Goal: Information Seeking & Learning: Learn about a topic

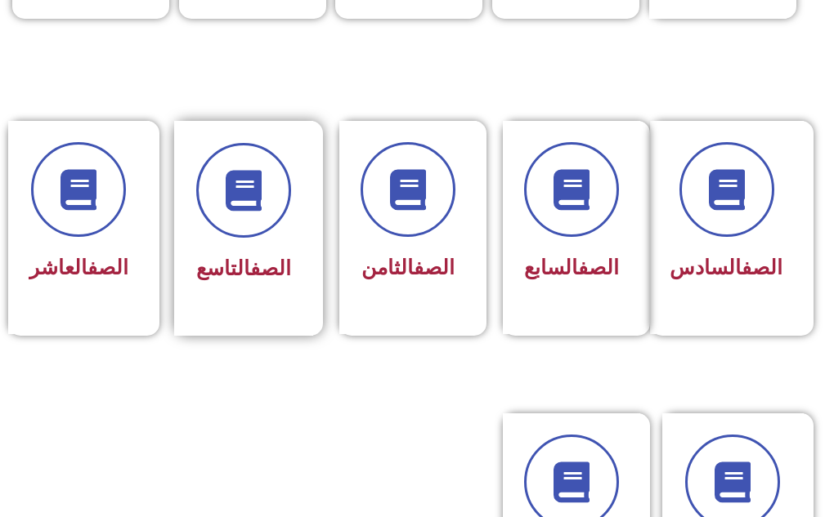
scroll to position [735, 0]
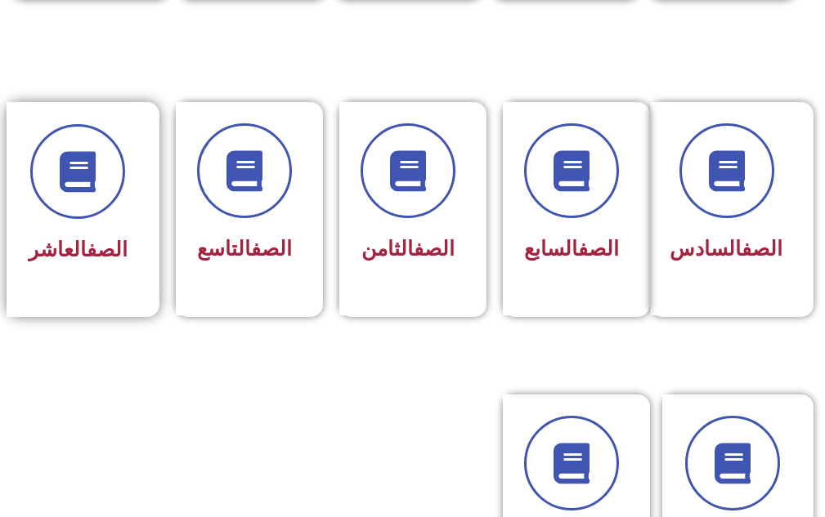
click at [104, 220] on div "الصف العاشر" at bounding box center [78, 197] width 99 height 146
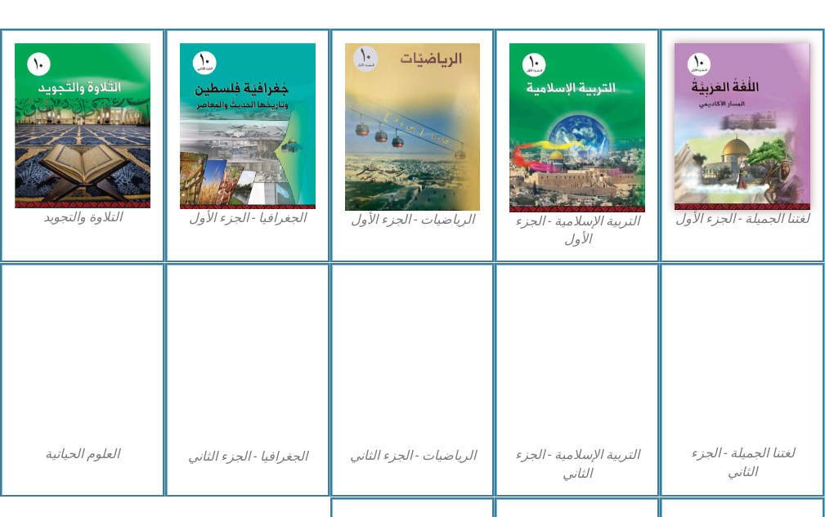
scroll to position [572, 0]
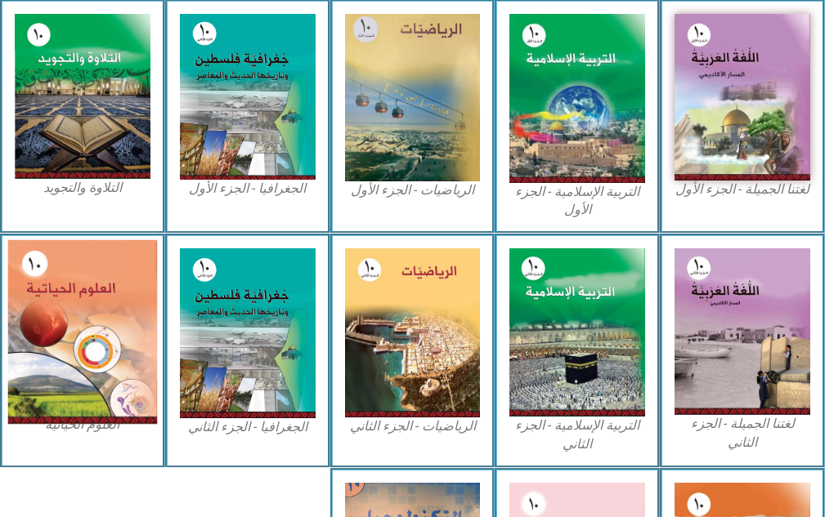
drag, startPoint x: 123, startPoint y: 284, endPoint x: 119, endPoint y: 369, distance: 84.3
click at [119, 369] on img at bounding box center [82, 332] width 149 height 184
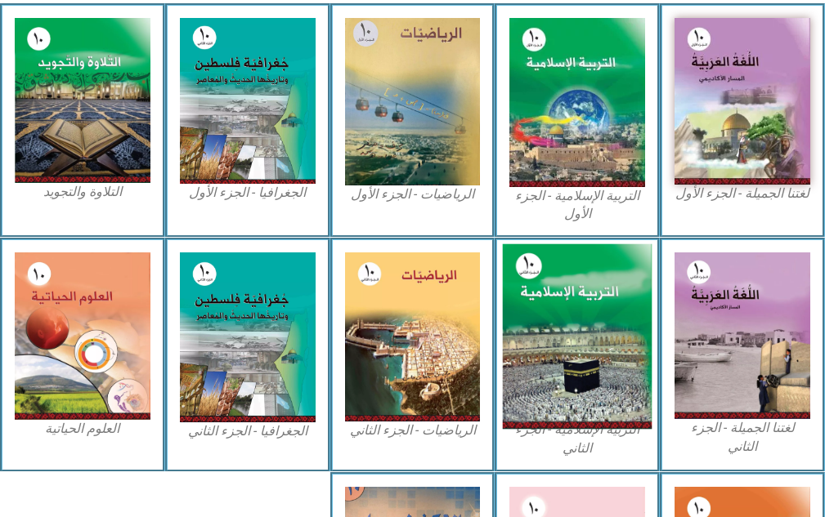
scroll to position [808, 0]
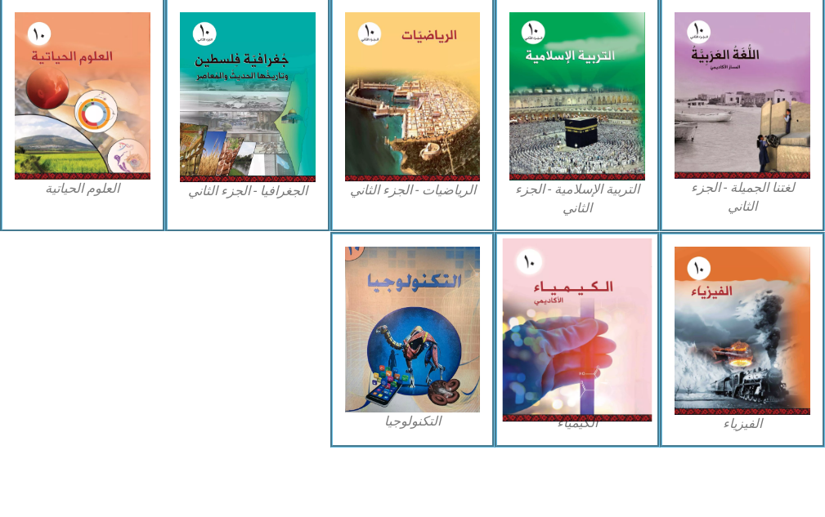
click at [577, 352] on img at bounding box center [577, 331] width 149 height 184
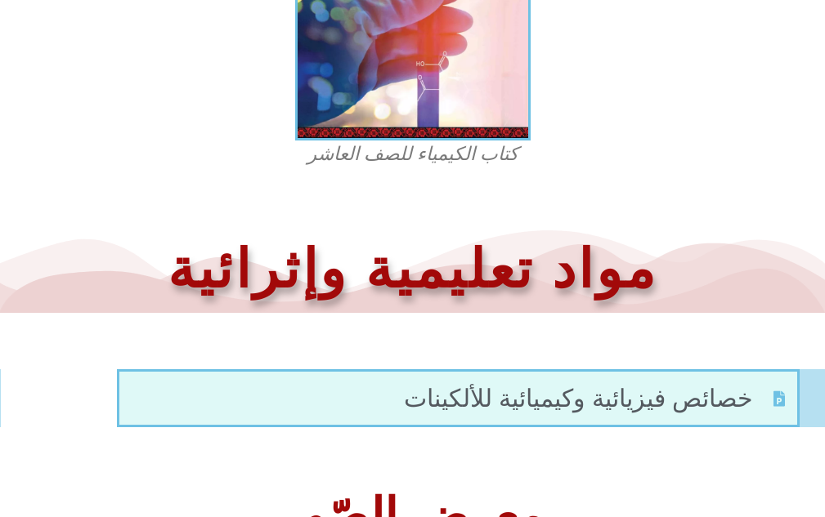
scroll to position [490, 0]
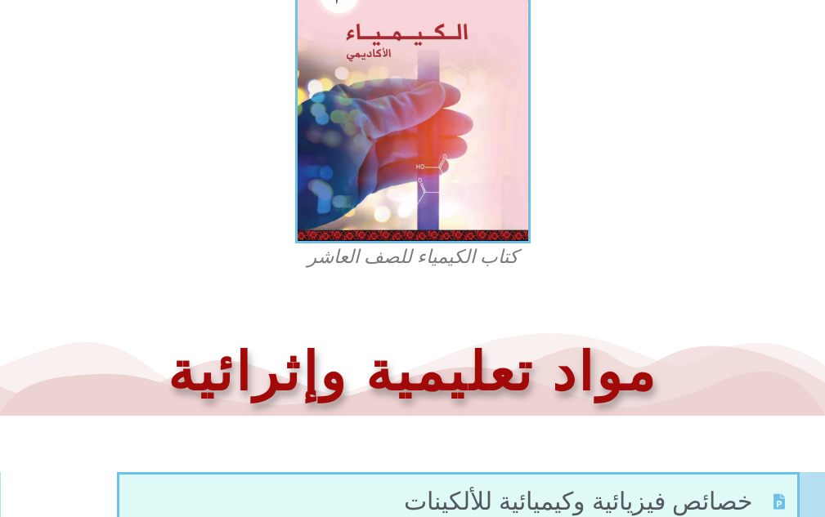
click at [450, 262] on figcaption "كتاب الكيمياء للصف العاشر" at bounding box center [413, 257] width 392 height 26
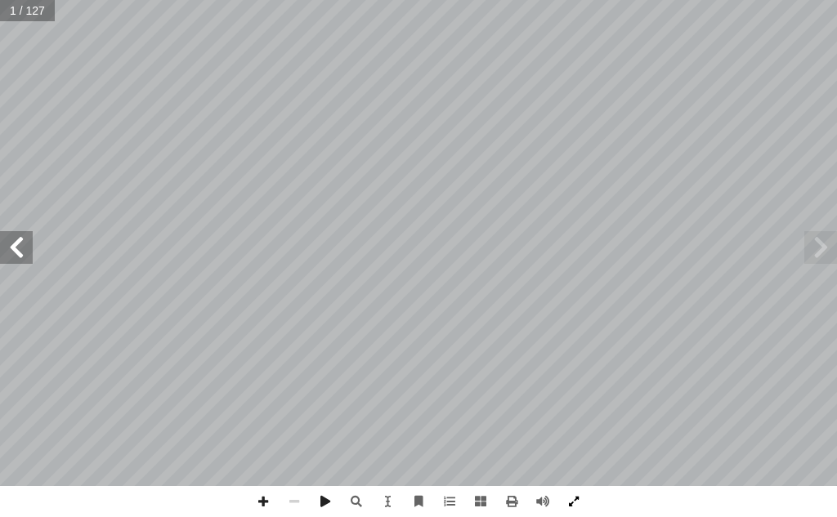
click at [570, 499] on span at bounding box center [573, 501] width 31 height 31
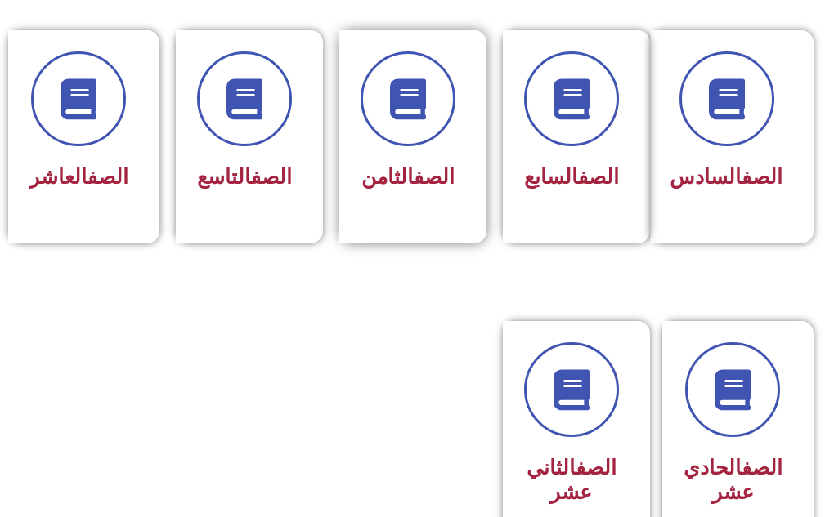
scroll to position [817, 0]
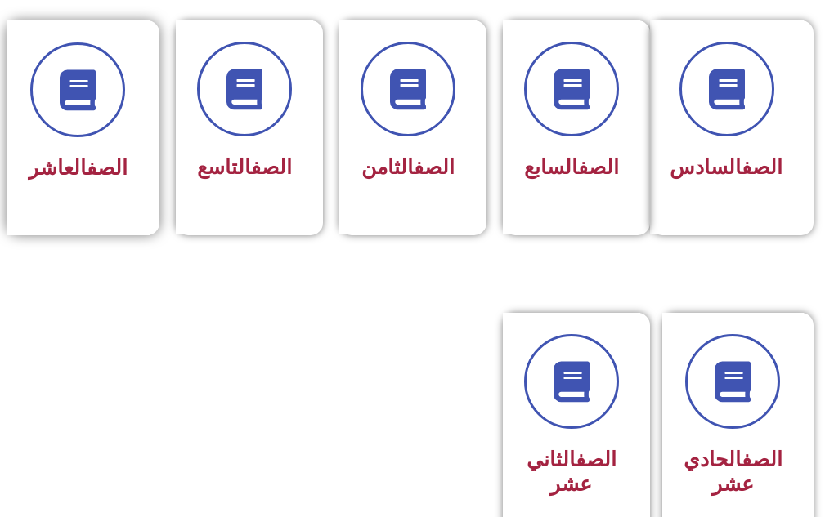
click at [68, 155] on div "الصف العاشر" at bounding box center [78, 169] width 99 height 39
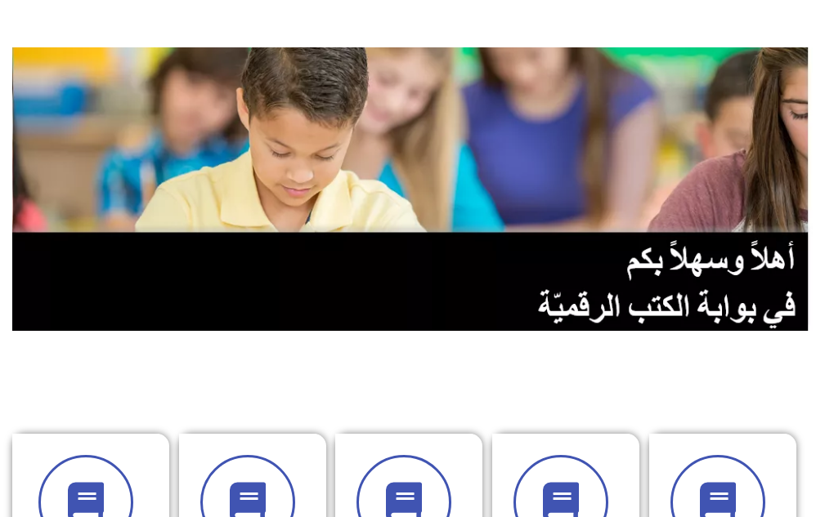
scroll to position [0, 0]
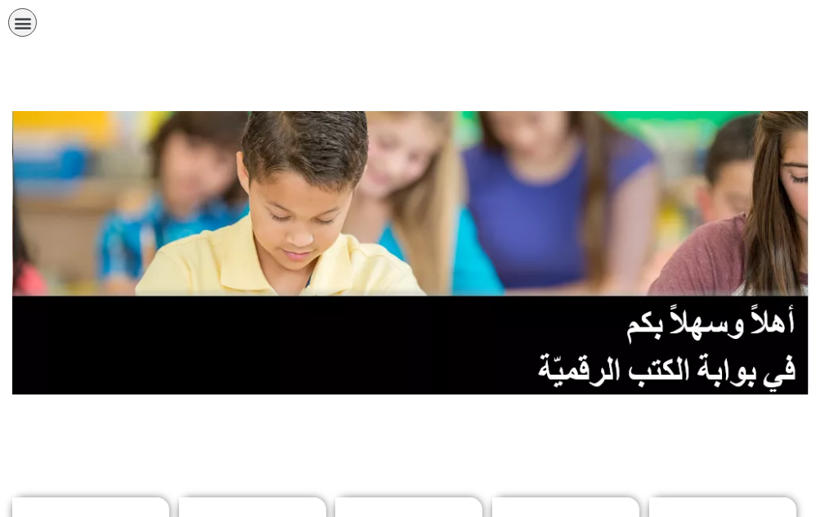
drag, startPoint x: 780, startPoint y: 0, endPoint x: 286, endPoint y: 445, distance: 664.2
click at [24, 28] on icon "כפתור פתיחת תפריט" at bounding box center [23, 23] width 18 height 18
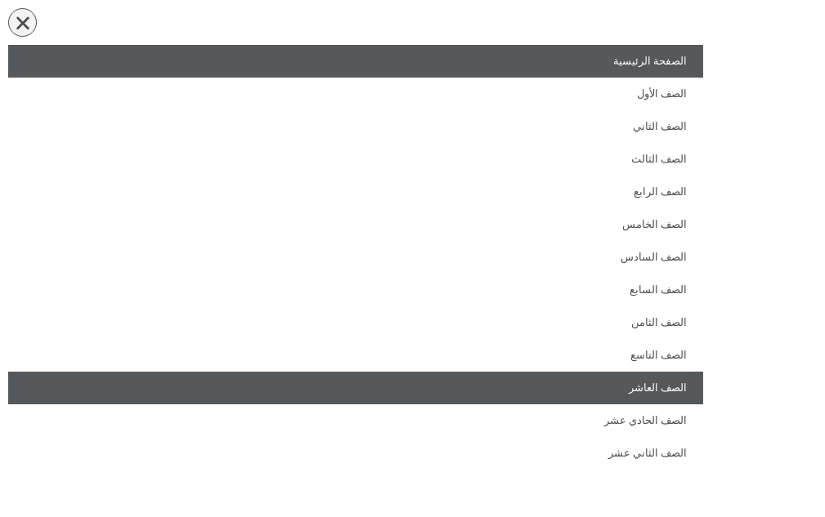
click at [672, 387] on link "الصف العاشر" at bounding box center [355, 388] width 695 height 33
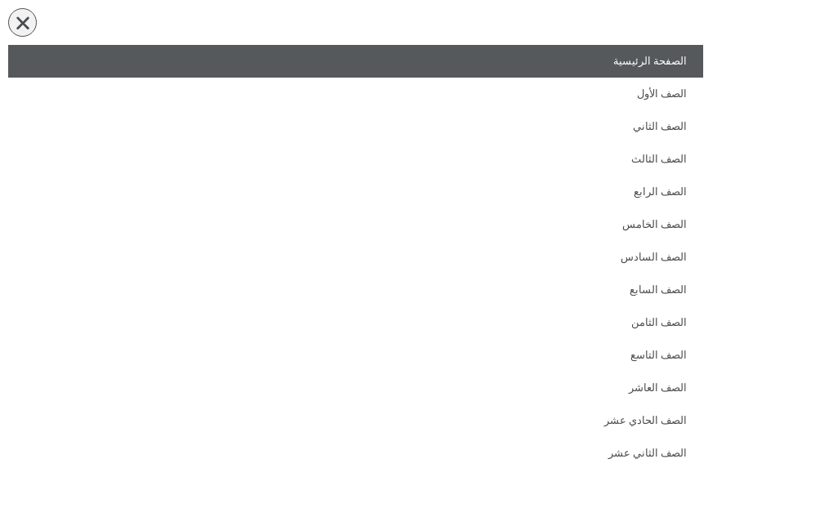
click at [25, 26] on icon "כפתור פתיחת תפריט" at bounding box center [23, 23] width 18 height 18
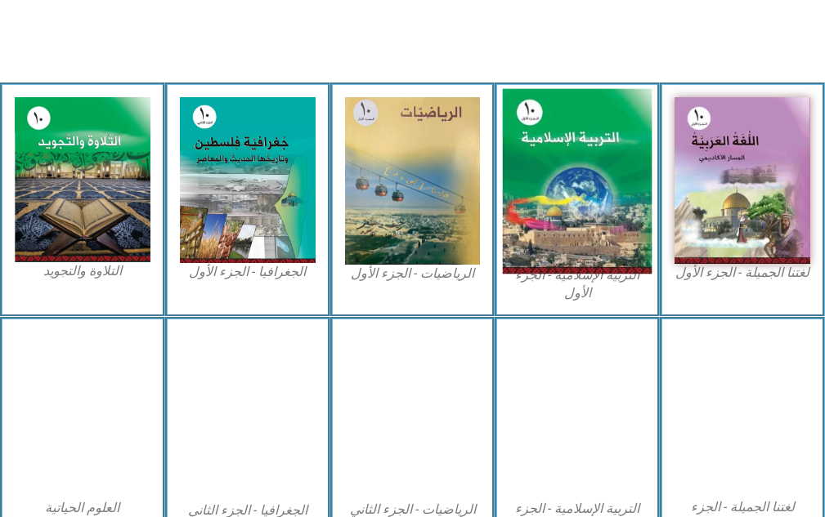
scroll to position [490, 0]
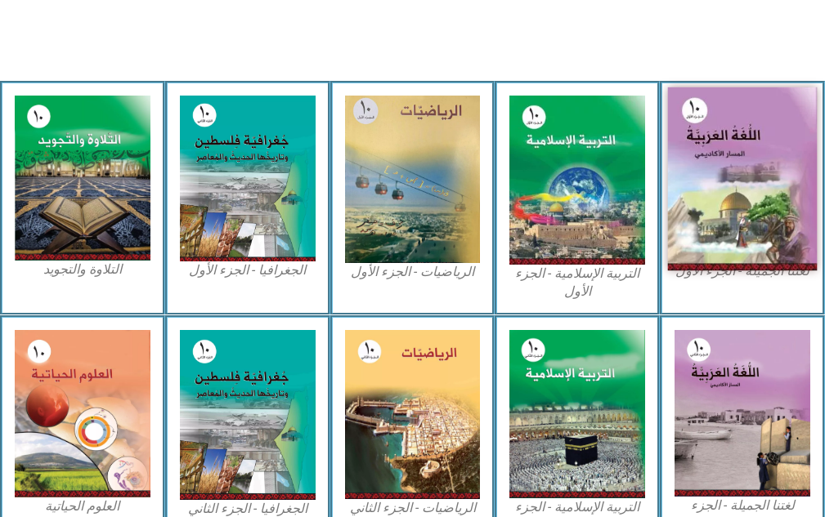
click at [767, 132] on img at bounding box center [742, 178] width 149 height 183
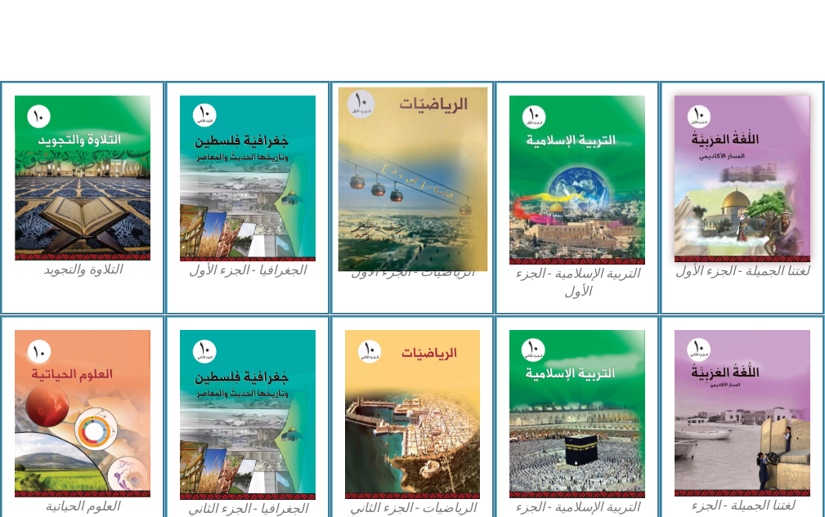
scroll to position [808, 0]
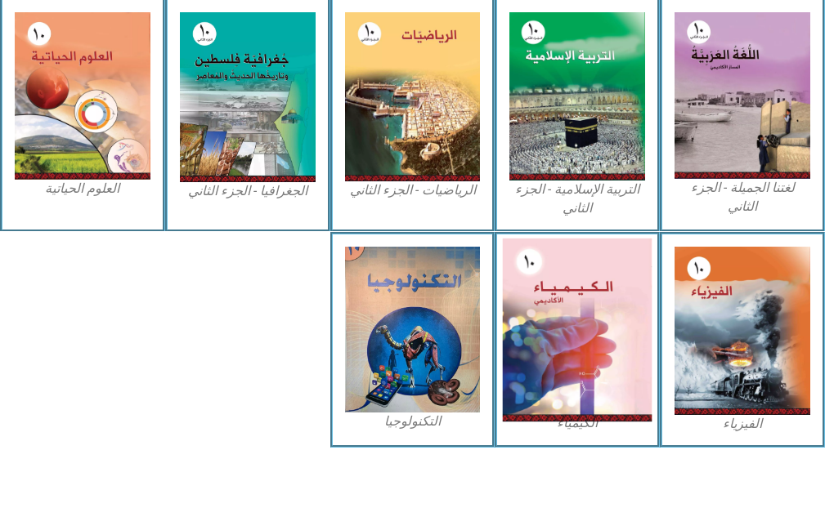
click at [544, 332] on img at bounding box center [577, 331] width 149 height 184
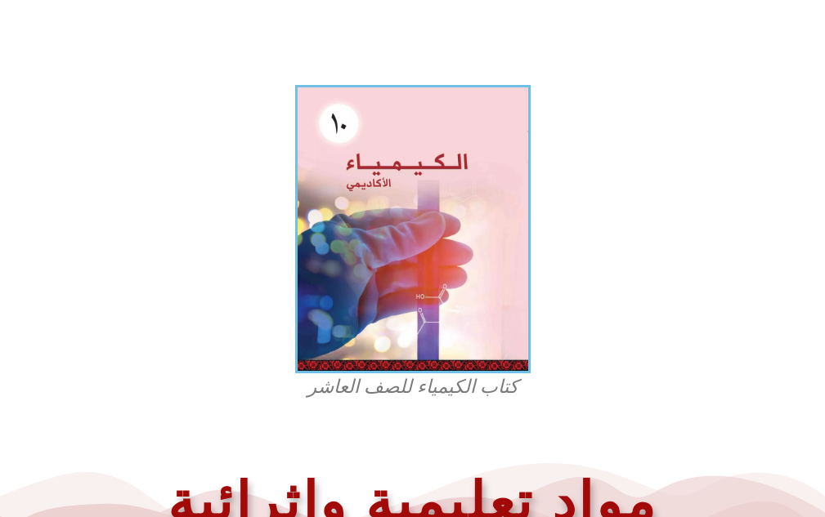
scroll to position [442, 0]
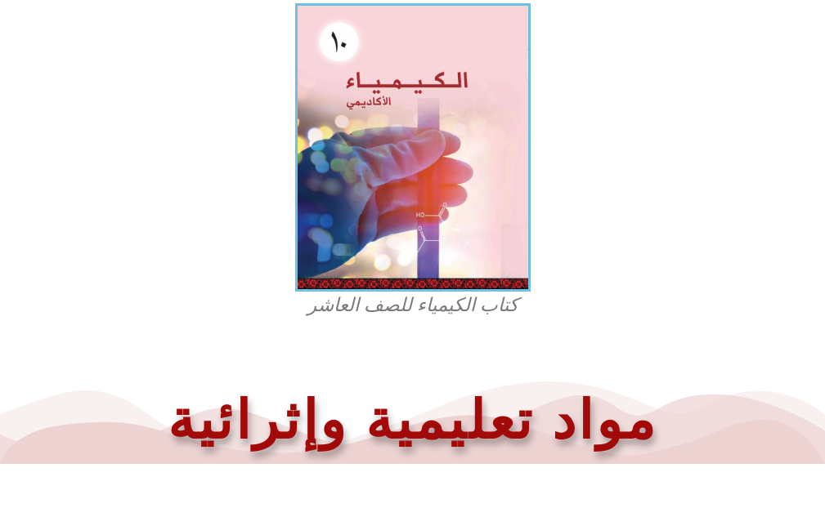
click at [456, 306] on figcaption "كتاب الكيمياء للصف العاشر" at bounding box center [413, 306] width 392 height 26
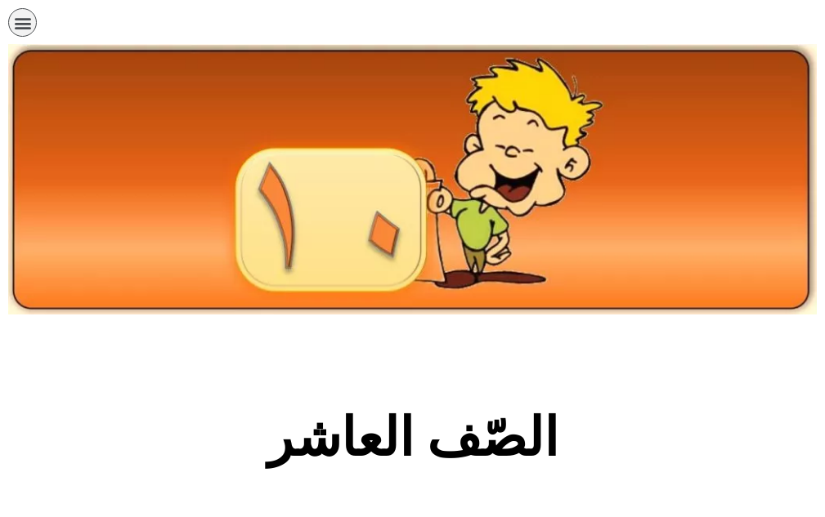
scroll to position [808, 0]
click at [30, 25] on icon "כפתור פתיחת תפריט" at bounding box center [23, 23] width 18 height 18
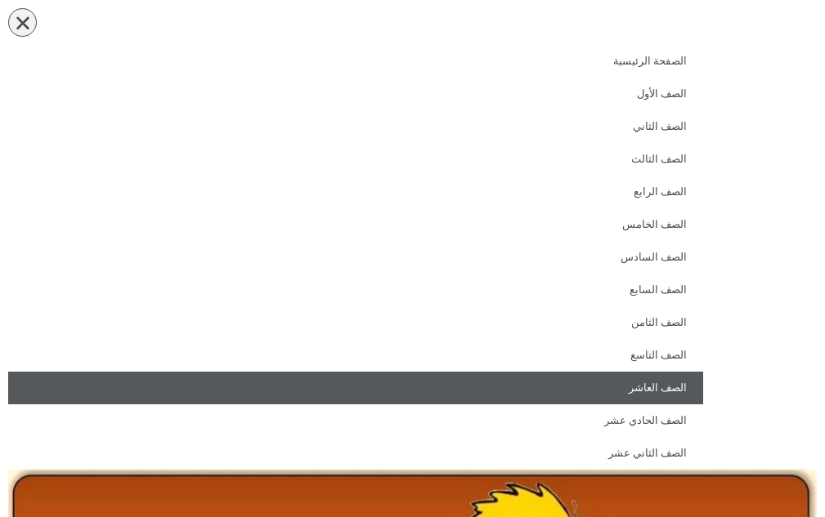
click at [30, 25] on icon "כפתור פתיחת תפריט" at bounding box center [23, 23] width 18 height 18
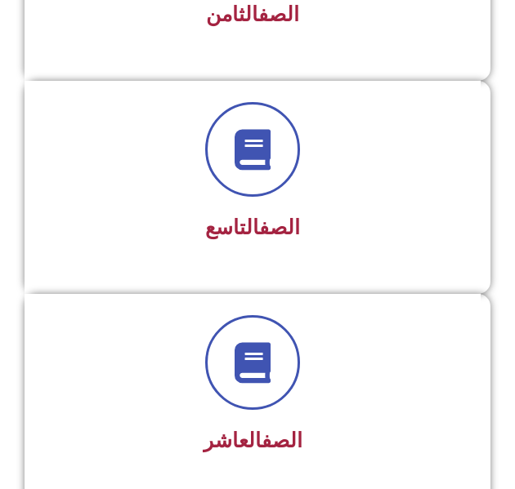
scroll to position [2043, 0]
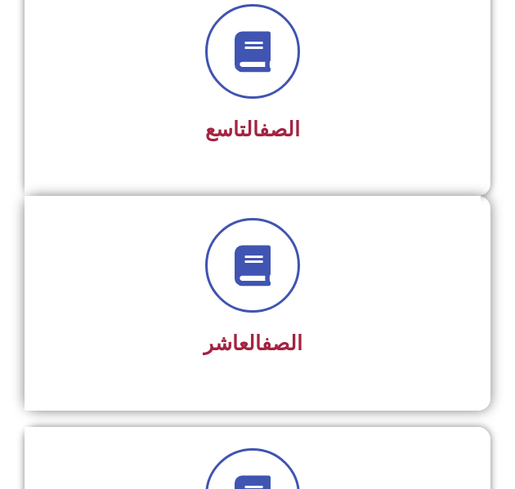
scroll to position [2122, 0]
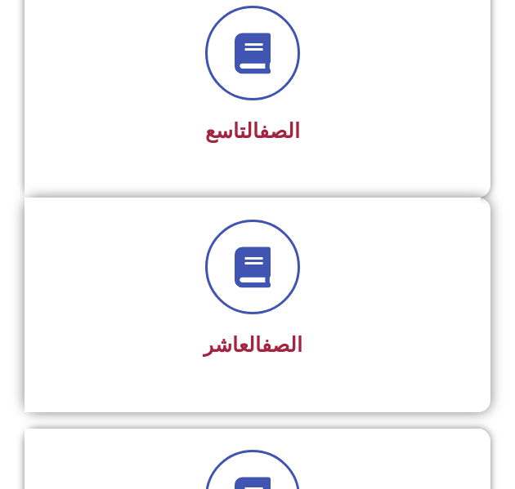
click at [189, 302] on div at bounding box center [253, 267] width 412 height 95
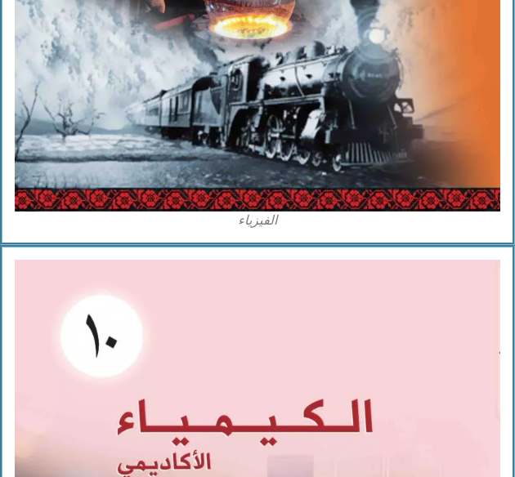
scroll to position [6782, 0]
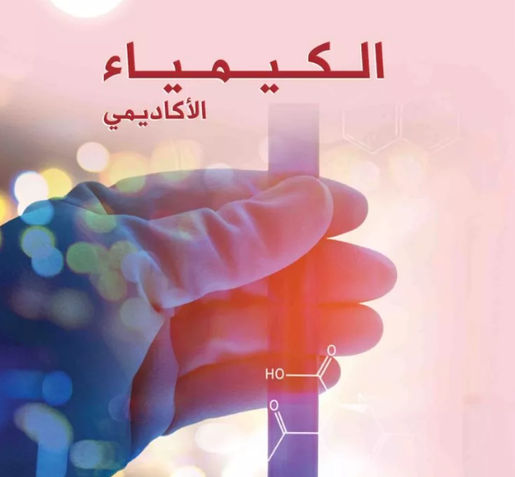
click at [249, 270] on img at bounding box center [257, 217] width 534 height 658
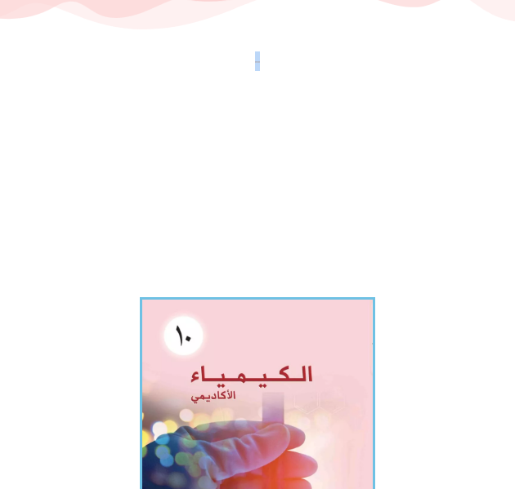
scroll to position [327, 0]
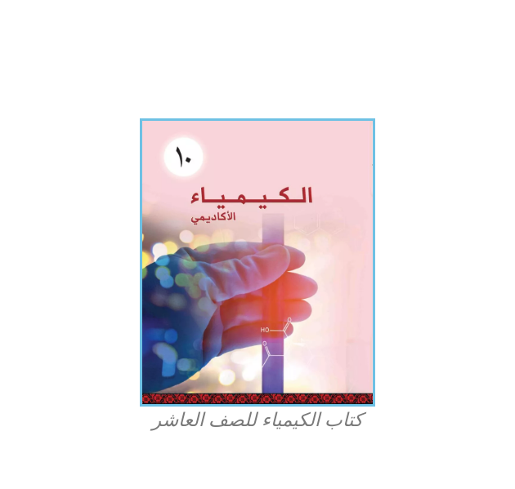
click at [295, 424] on figcaption "كتاب الكيمياء للصف العاشر" at bounding box center [257, 421] width 392 height 26
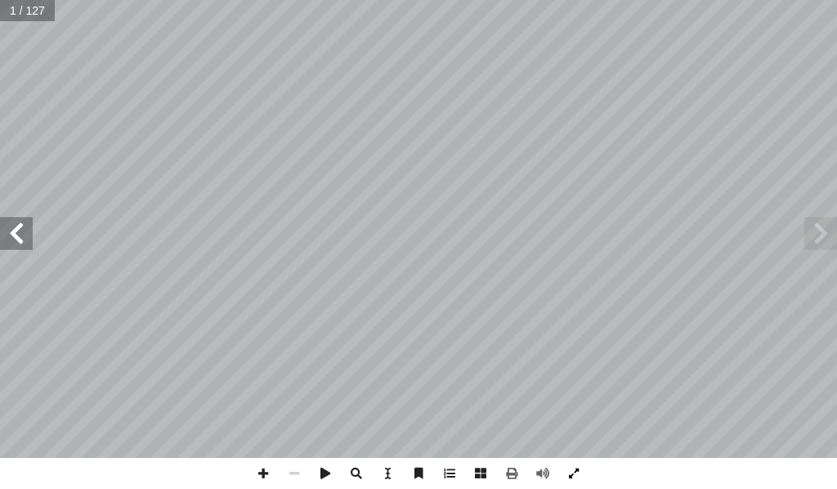
click at [526, 473] on span at bounding box center [573, 473] width 31 height 31
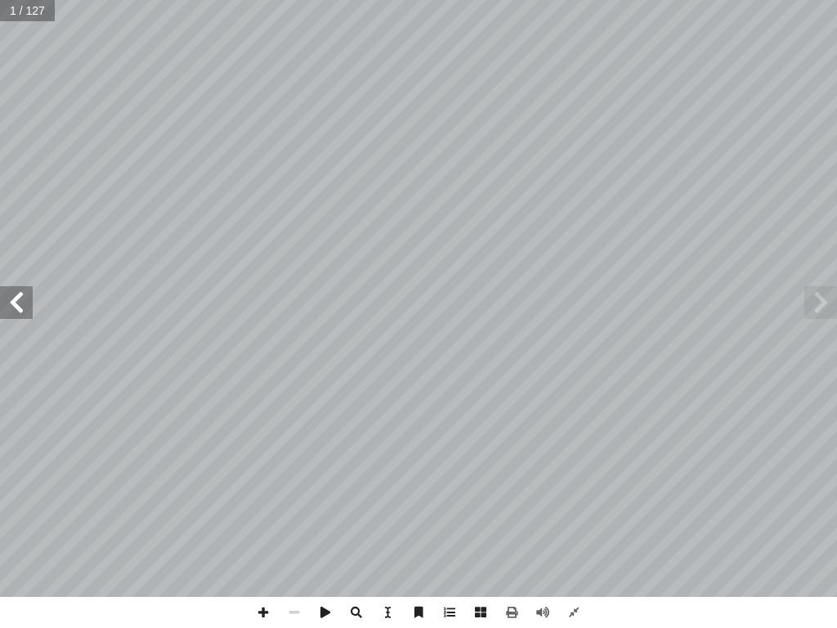
drag, startPoint x: 829, startPoint y: 288, endPoint x: 824, endPoint y: 298, distance: 11.4
click at [526, 288] on span at bounding box center [820, 302] width 33 height 33
click at [526, 306] on span at bounding box center [820, 302] width 33 height 33
click at [325, 489] on span at bounding box center [325, 612] width 31 height 31
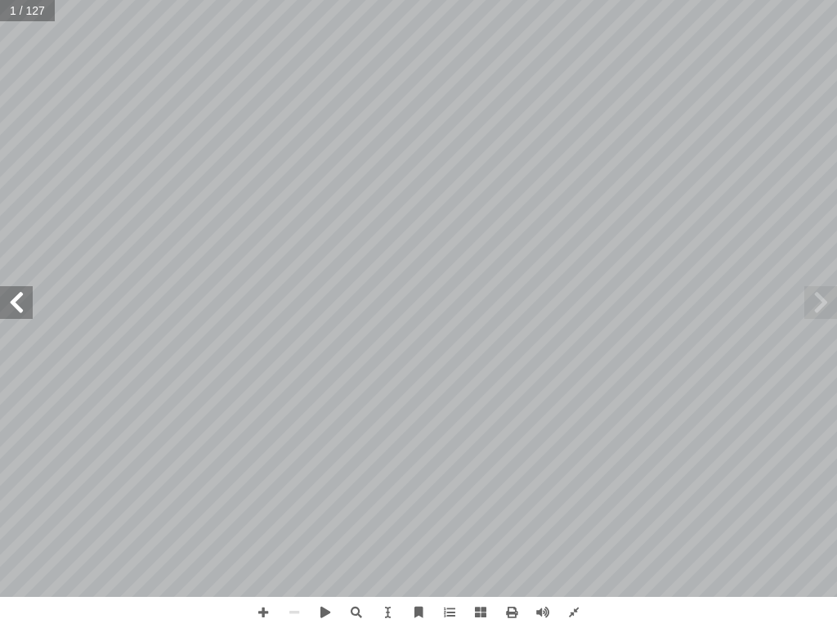
click at [7, 306] on span at bounding box center [16, 302] width 33 height 33
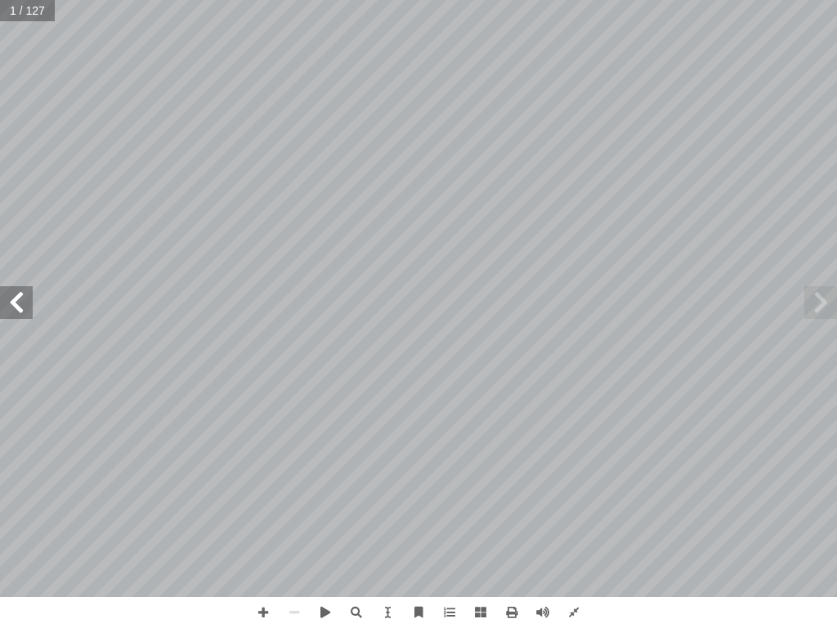
click at [7, 306] on span at bounding box center [16, 302] width 33 height 33
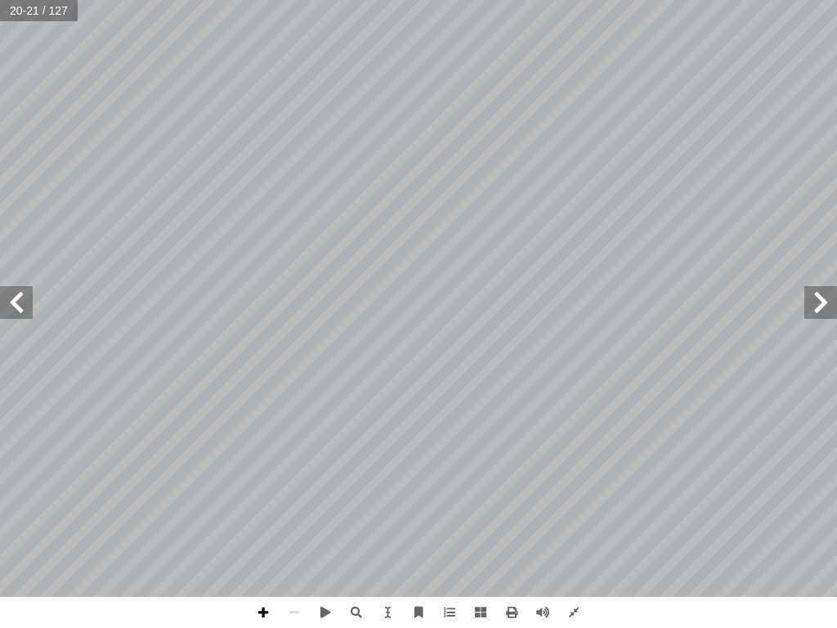
click at [258, 489] on span at bounding box center [263, 612] width 31 height 31
click at [266, 489] on span at bounding box center [263, 612] width 31 height 31
drag, startPoint x: 34, startPoint y: 619, endPoint x: 293, endPoint y: 613, distance: 259.1
click at [293, 489] on span at bounding box center [294, 612] width 31 height 31
